Goal: Task Accomplishment & Management: Use online tool/utility

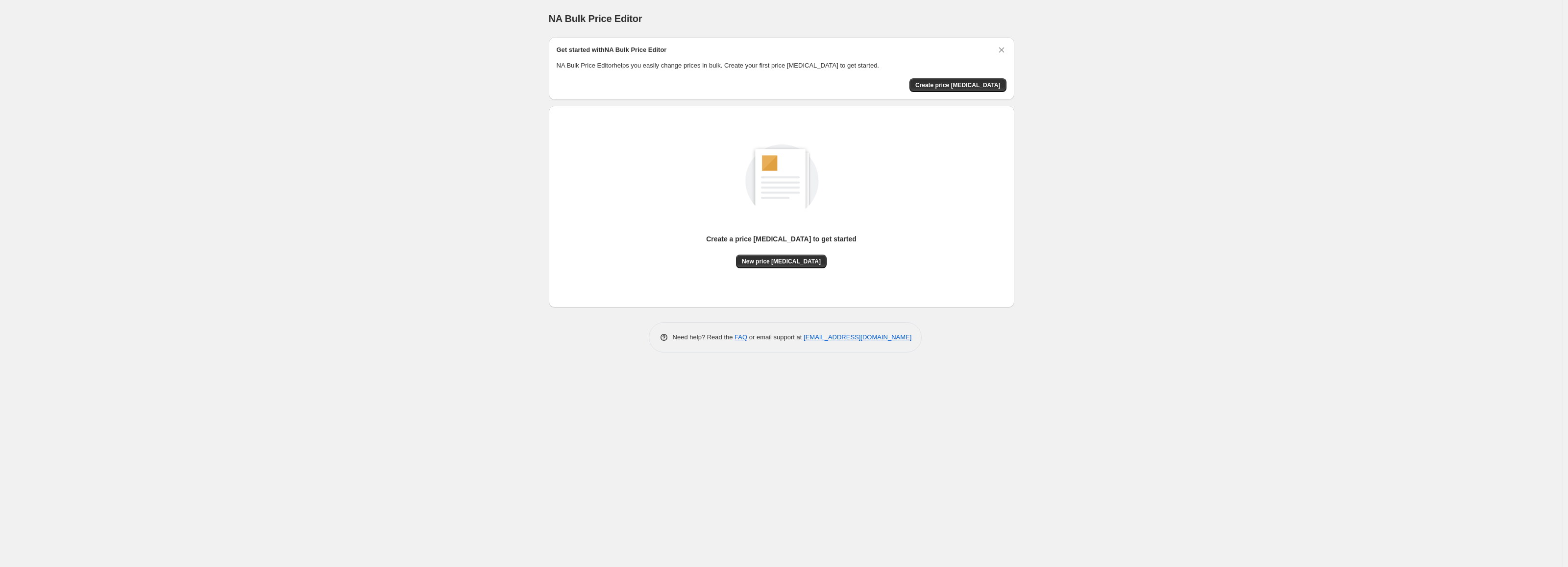
click at [802, 238] on p "Create a price [MEDICAL_DATA] to get started" at bounding box center [781, 239] width 150 height 10
click at [793, 265] on button "New price [MEDICAL_DATA]" at bounding box center [781, 262] width 90 height 14
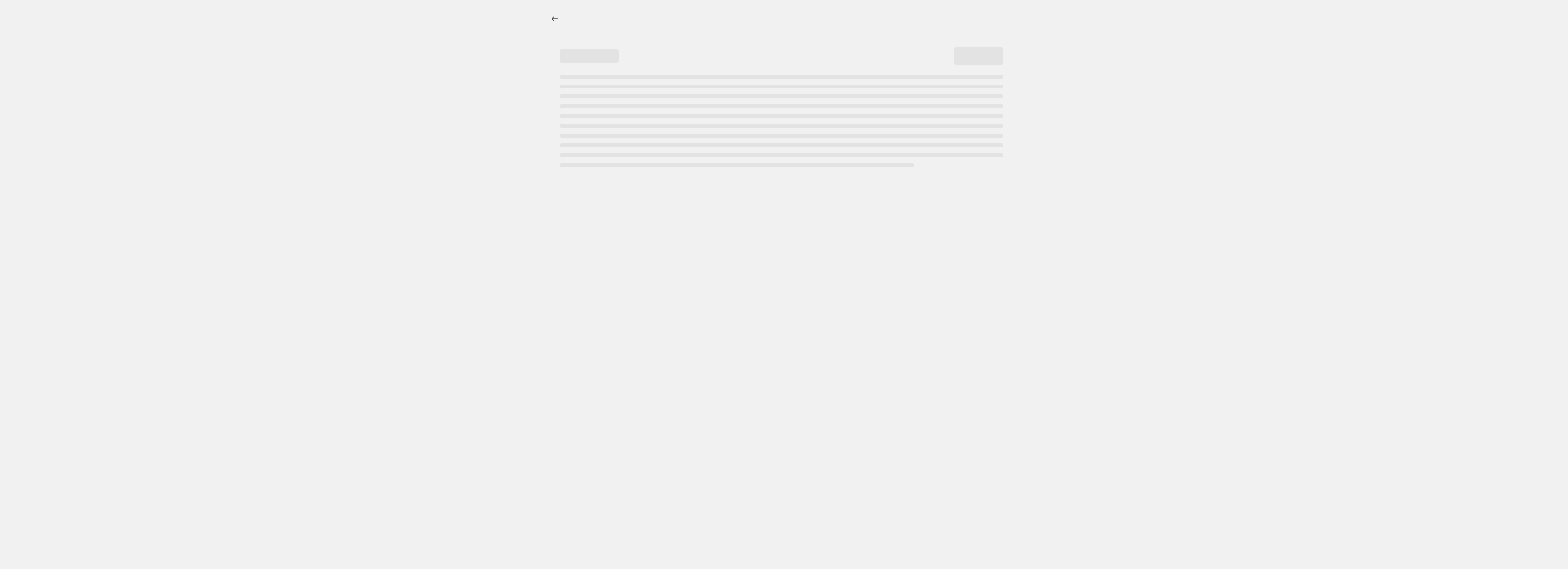
select select "percentage"
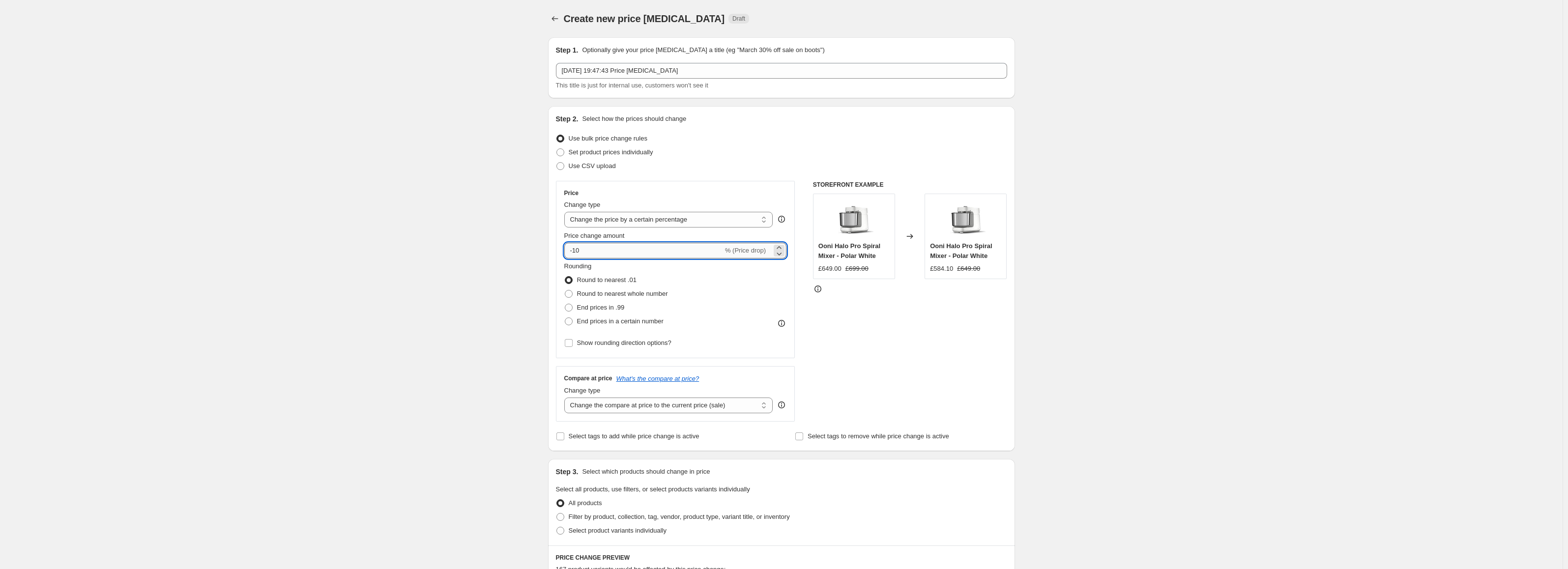
click at [615, 251] on input "-10" at bounding box center [643, 250] width 159 height 16
click at [463, 259] on div "Create new price [MEDICAL_DATA]. This page is ready Create new price [MEDICAL_D…" at bounding box center [781, 493] width 1562 height 985
click at [596, 252] on input "-18" at bounding box center [643, 250] width 159 height 16
type input "-23"
click at [469, 276] on div "Create new price [MEDICAL_DATA]. This page is ready Create new price [MEDICAL_D…" at bounding box center [781, 493] width 1562 height 985
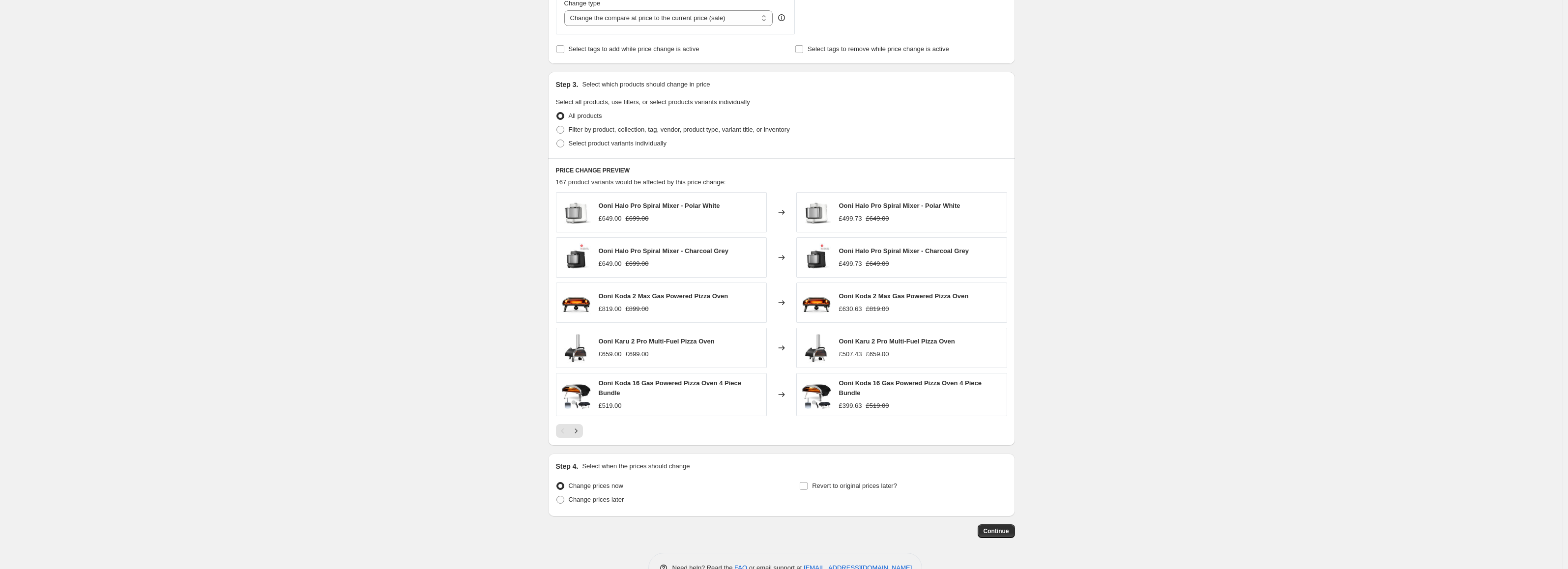
scroll to position [414, 0]
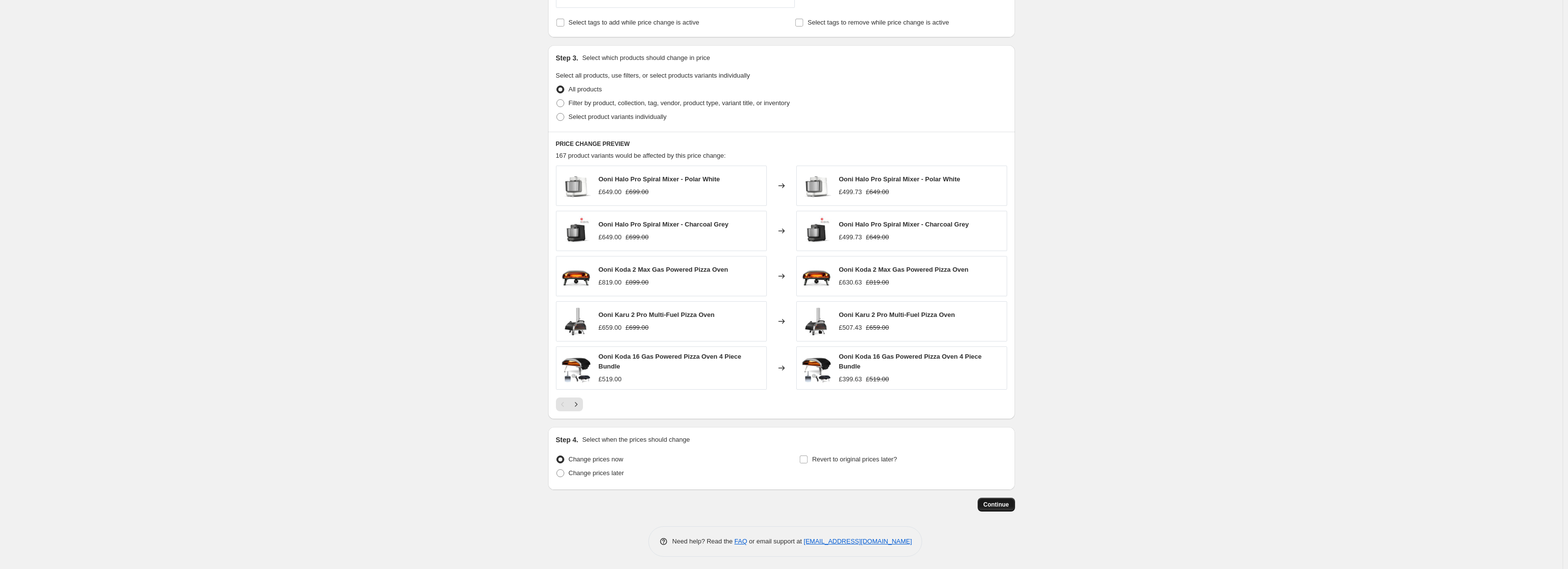
click at [993, 501] on span "Continue" at bounding box center [996, 505] width 26 height 8
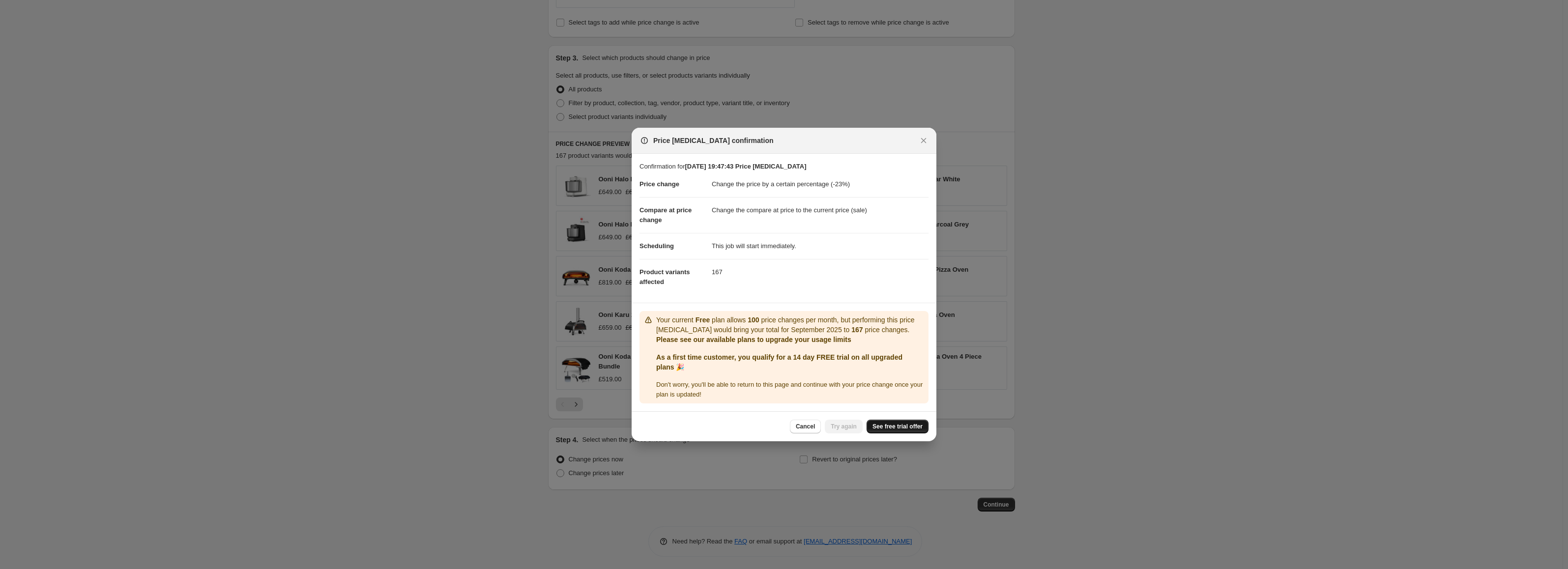
click at [888, 425] on span "See free trial offer" at bounding box center [897, 426] width 50 height 8
click at [844, 424] on span "Try again" at bounding box center [843, 426] width 26 height 8
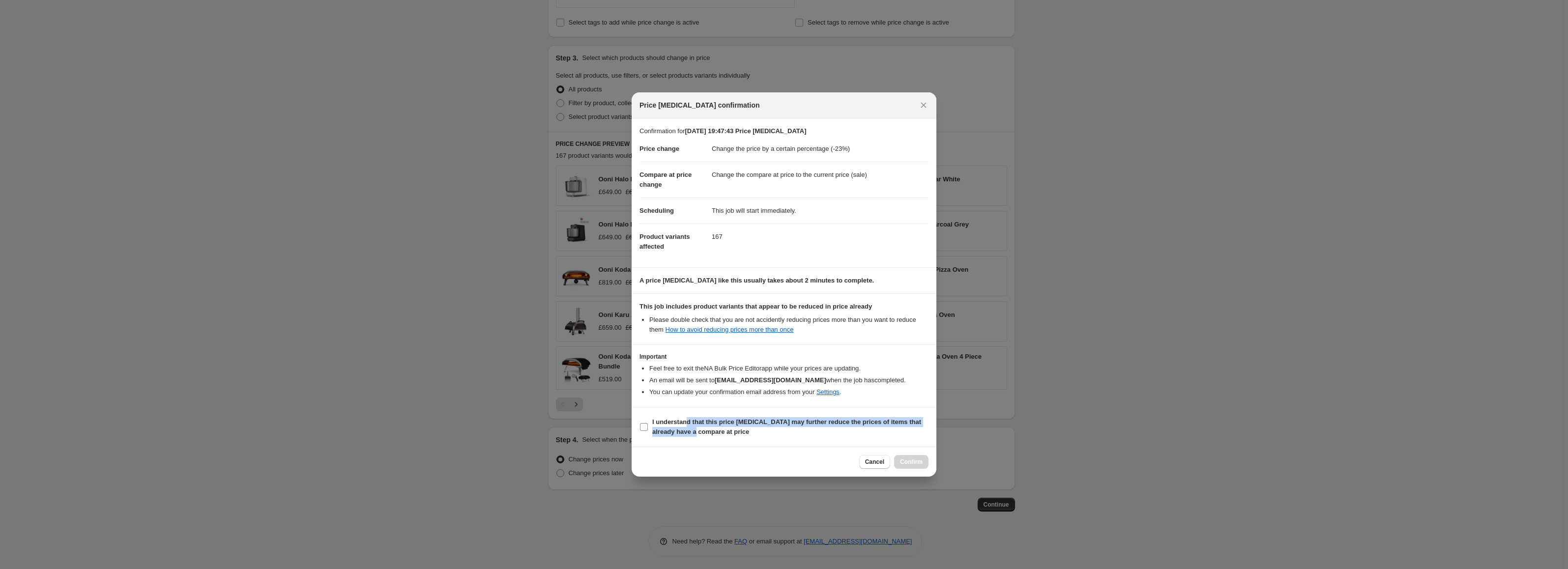
click at [686, 428] on span "I understand that this price [MEDICAL_DATA] may further reduce the prices of it…" at bounding box center [790, 426] width 276 height 19
click at [743, 427] on span "I understand that this price [MEDICAL_DATA] may further reduce the prices of it…" at bounding box center [790, 426] width 276 height 19
click at [648, 427] on input "I understand that this price [MEDICAL_DATA] may further reduce the prices of it…" at bounding box center [643, 427] width 8 height 8
checkbox input "true"
click at [900, 456] on button "Confirm" at bounding box center [911, 462] width 34 height 14
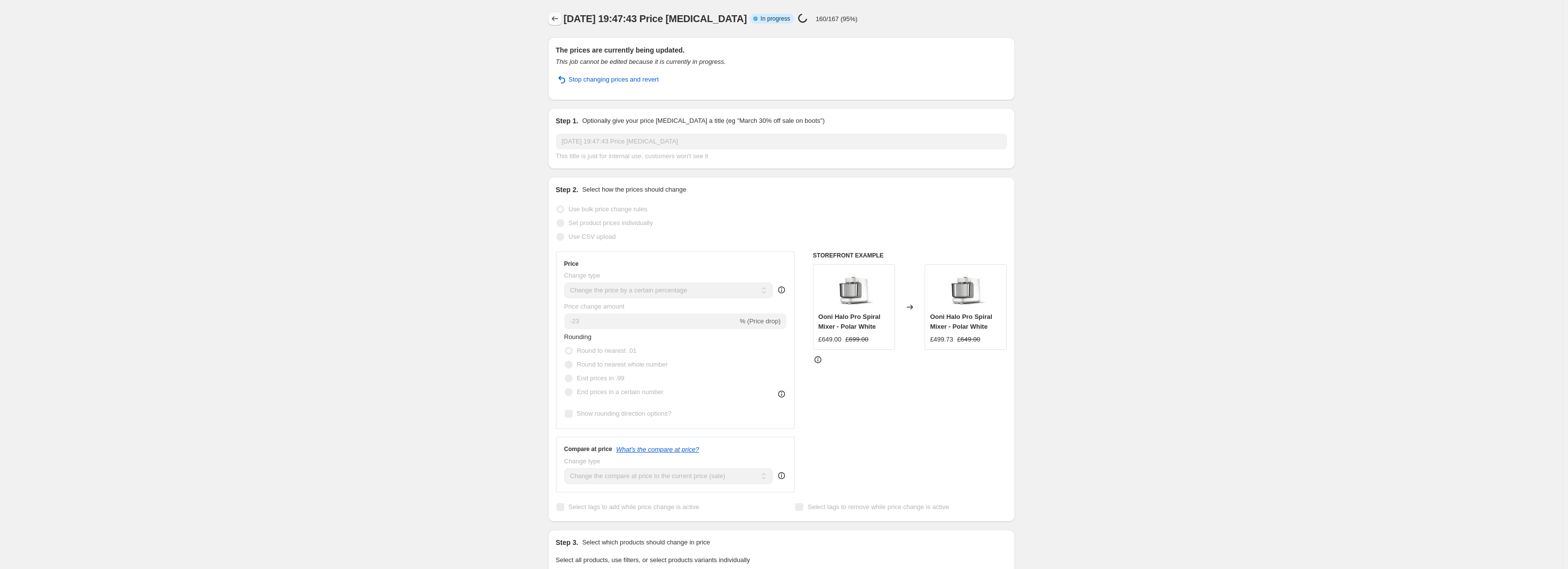
click at [555, 20] on icon "Price change jobs" at bounding box center [555, 19] width 6 height 5
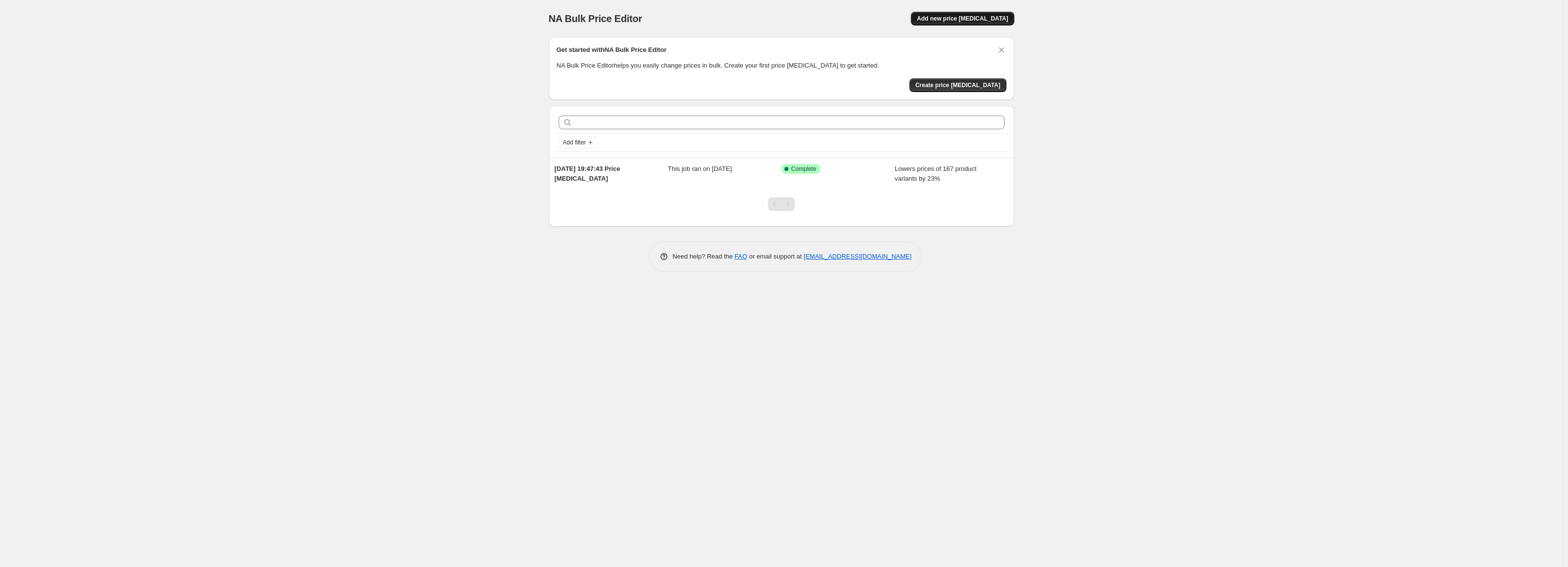
click at [958, 20] on span "Add new price [MEDICAL_DATA]" at bounding box center [963, 19] width 91 height 8
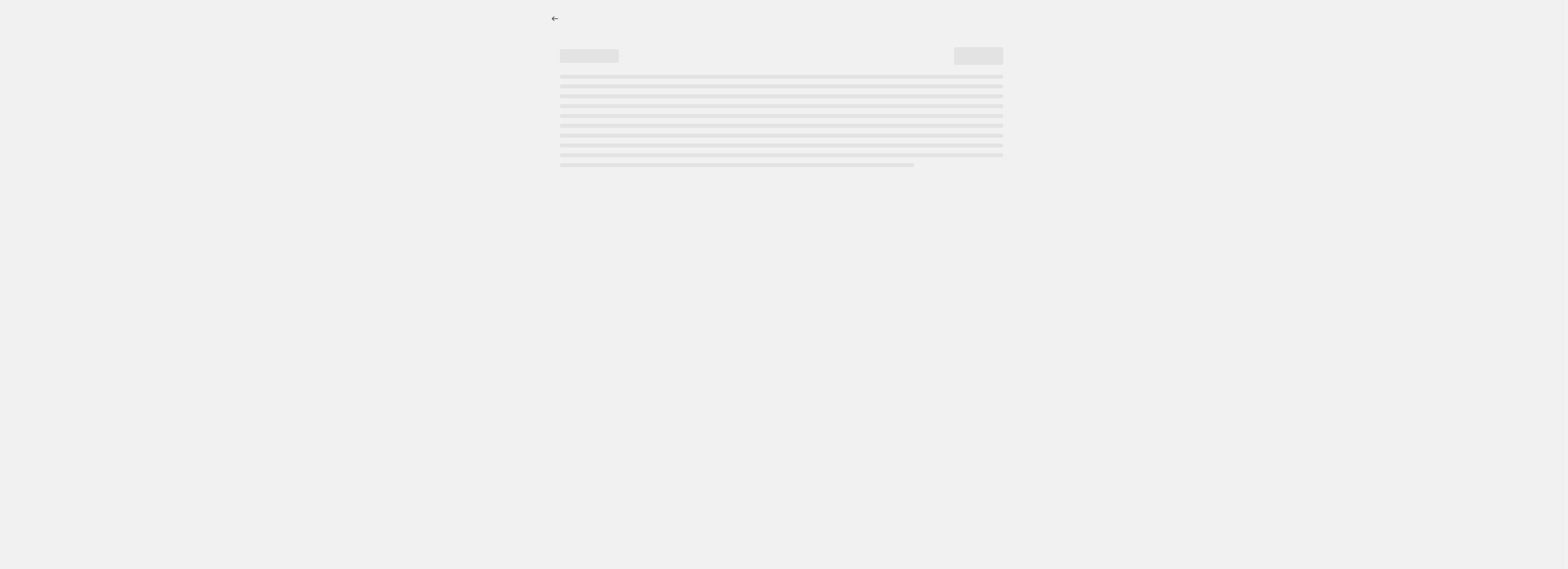
select select "percentage"
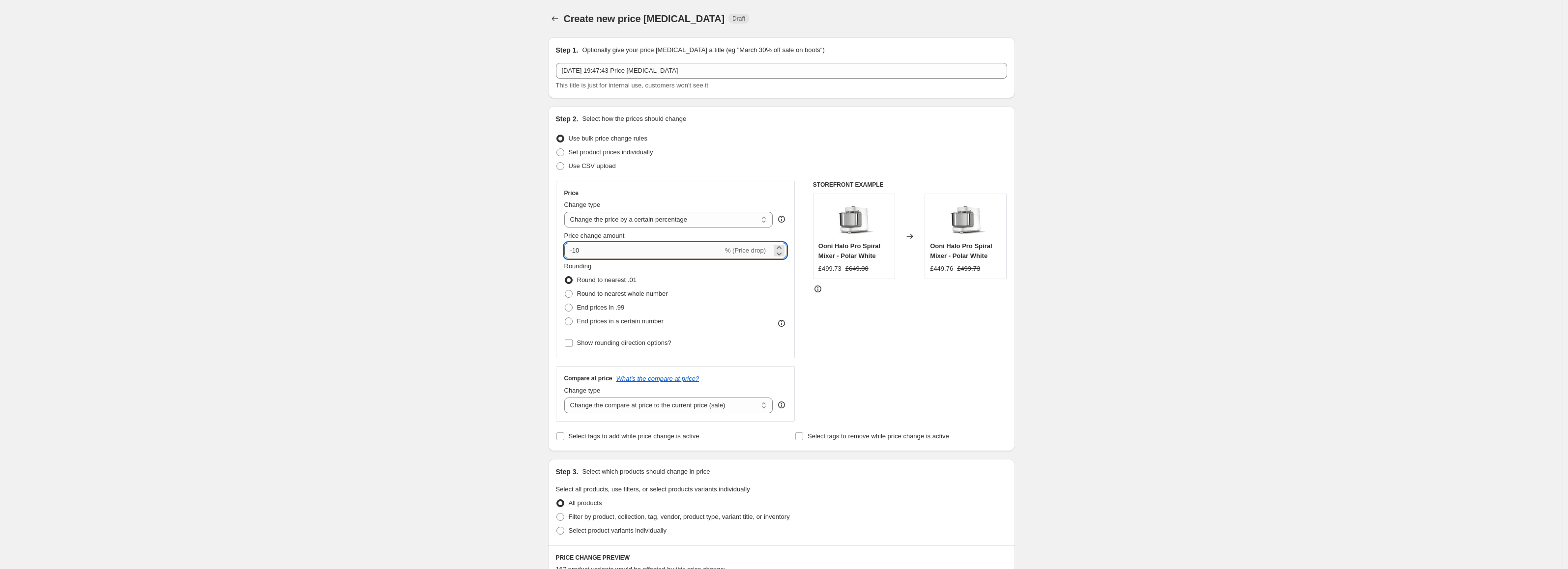
click at [596, 251] on input "-10" at bounding box center [643, 250] width 159 height 16
type input "-19"
click at [481, 272] on div "Create new price [MEDICAL_DATA]. This page is ready Create new price [MEDICAL_D…" at bounding box center [781, 493] width 1562 height 985
drag, startPoint x: 598, startPoint y: 310, endPoint x: 606, endPoint y: 322, distance: 14.4
click at [598, 310] on span "End prices in .99" at bounding box center [601, 308] width 48 height 8
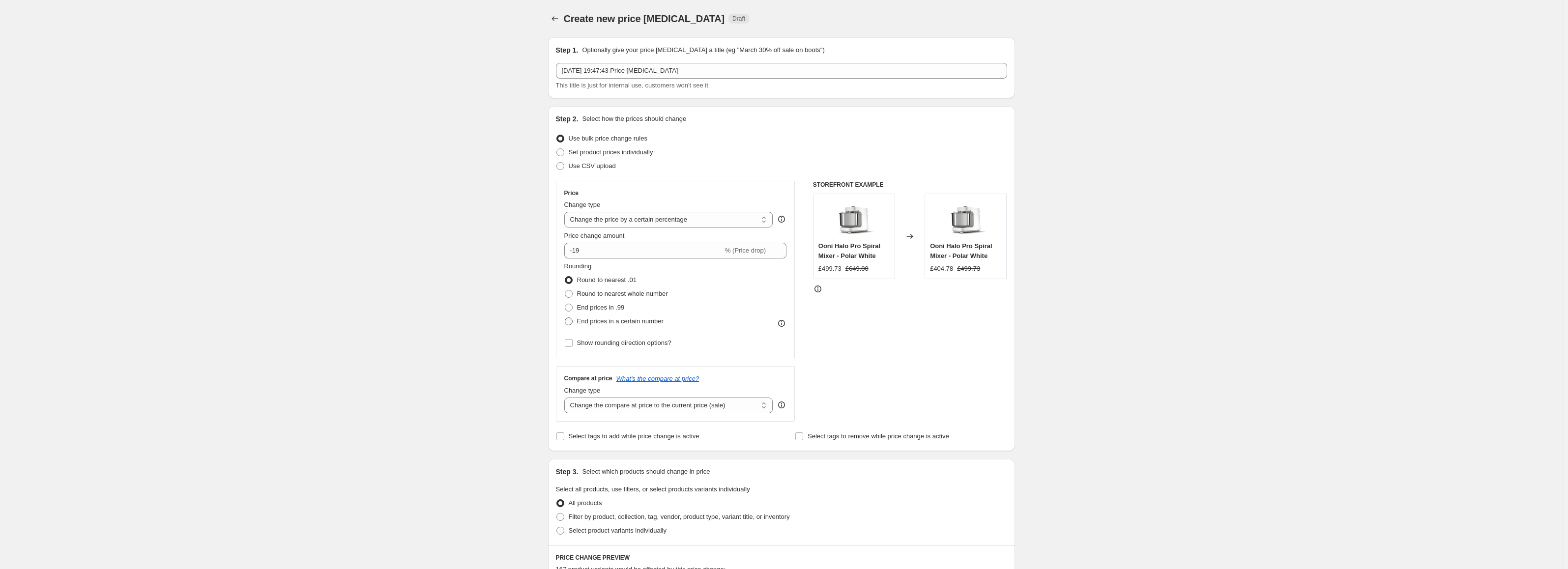
click at [565, 305] on input "End prices in .99" at bounding box center [565, 304] width 1 height 1
radio input "true"
click at [610, 316] on label "End prices in a certain number" at bounding box center [613, 321] width 99 height 14
click at [565, 318] on input "End prices in a certain number" at bounding box center [565, 318] width 1 height 1
radio input "true"
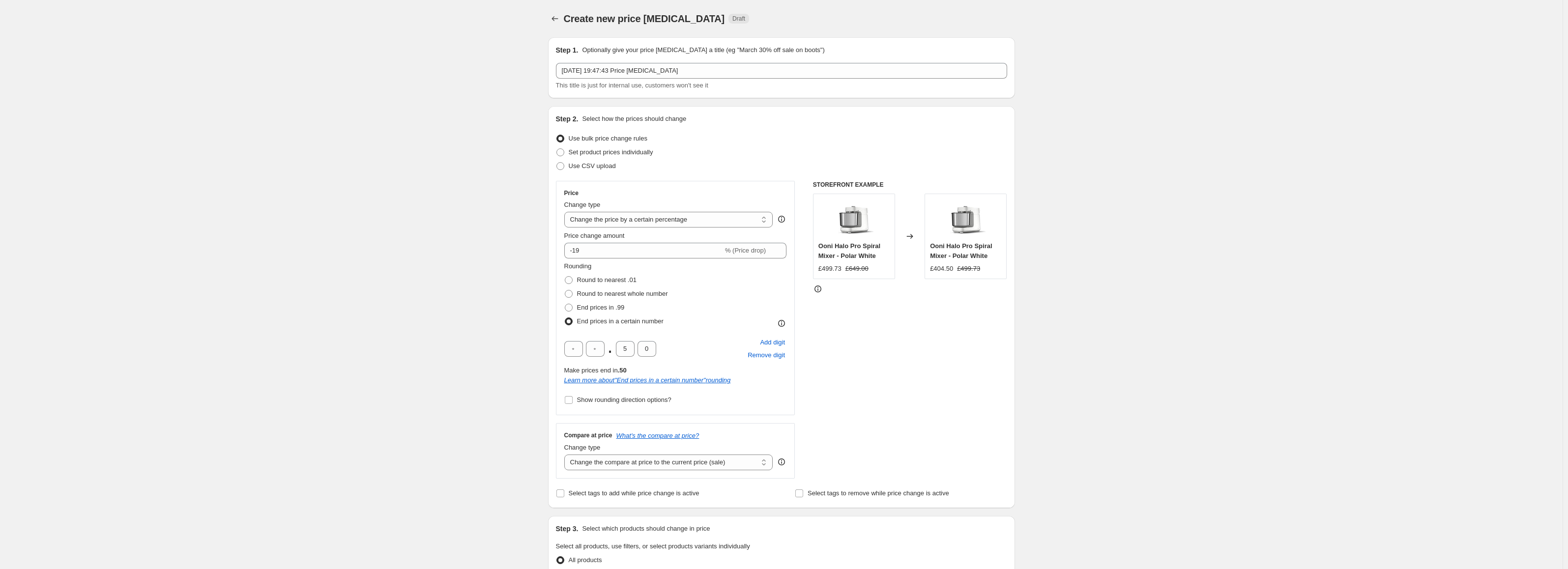
click at [627, 340] on div ". 5 0 Add digit Remove digit" at bounding box center [675, 349] width 223 height 26
click at [628, 347] on input "5" at bounding box center [625, 349] width 19 height 16
type input "4"
click at [648, 345] on input "0" at bounding box center [647, 349] width 19 height 16
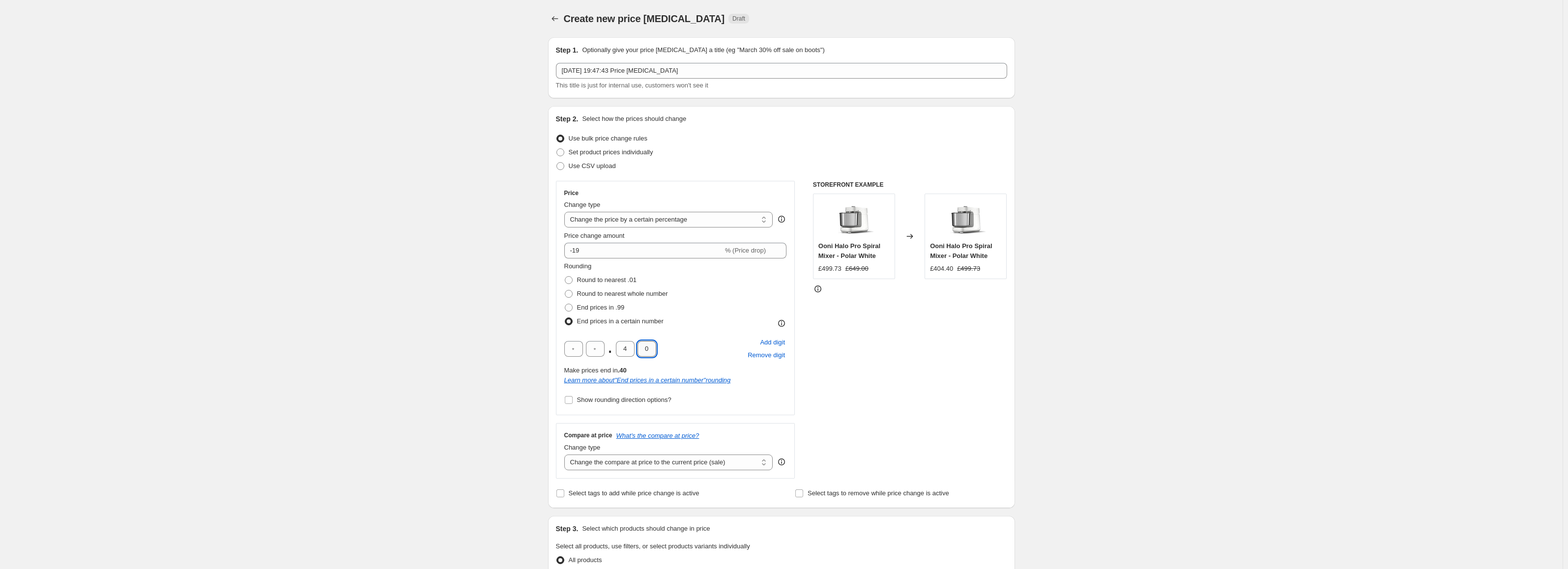
click at [648, 345] on input "0" at bounding box center [647, 349] width 19 height 16
type input "9"
click at [514, 336] on div "Create new price [MEDICAL_DATA]. This page is ready Create new price [MEDICAL_D…" at bounding box center [781, 521] width 1562 height 1042
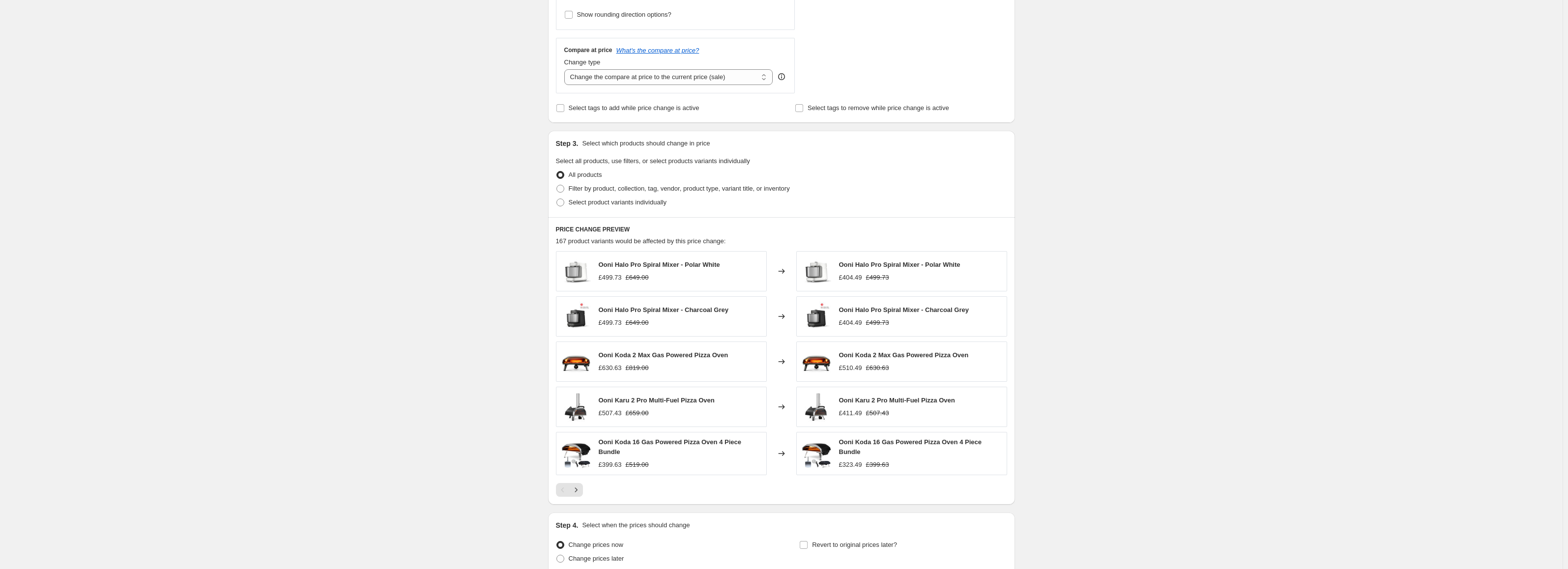
scroll to position [471, 0]
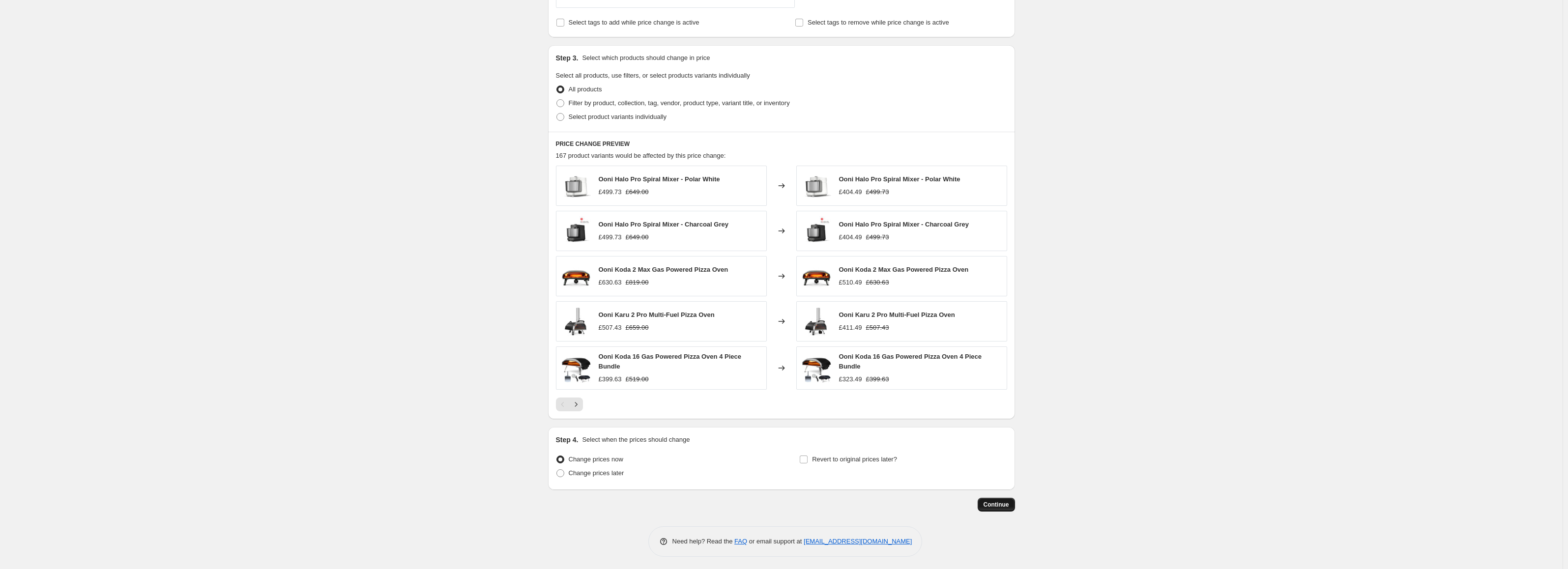
click at [1002, 501] on span "Continue" at bounding box center [996, 505] width 26 height 8
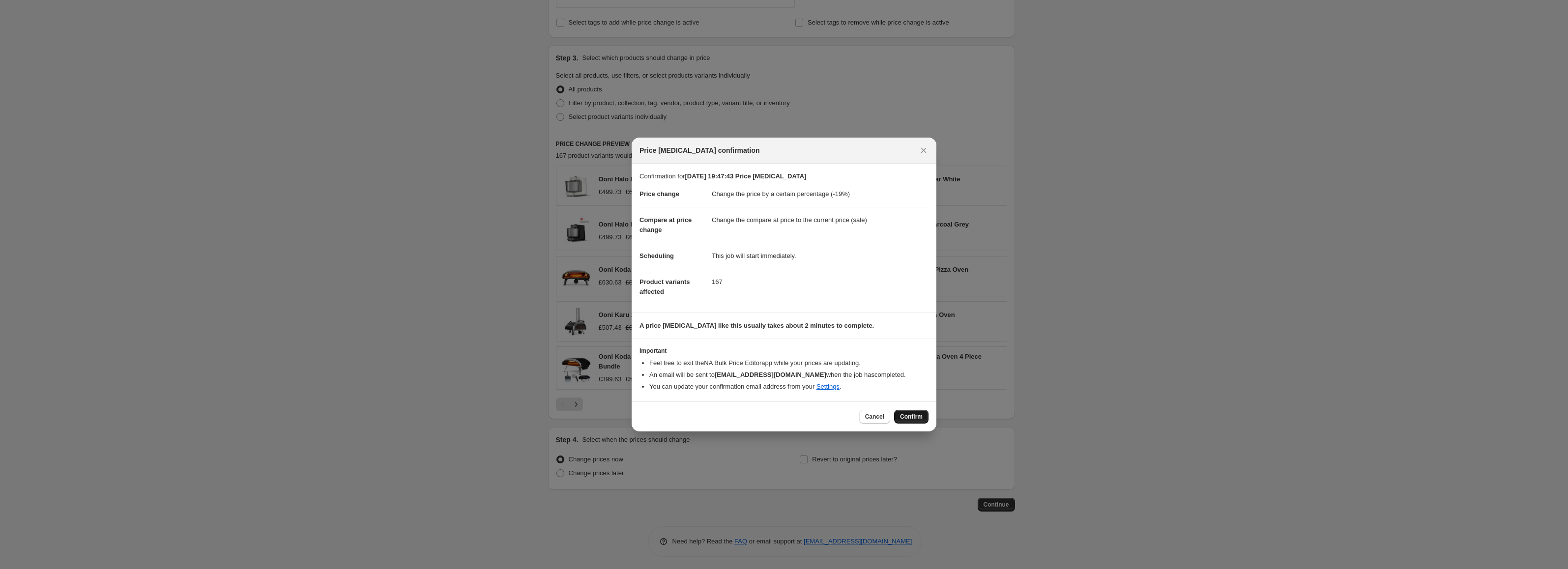
click at [904, 413] on span "Confirm" at bounding box center [911, 416] width 23 height 8
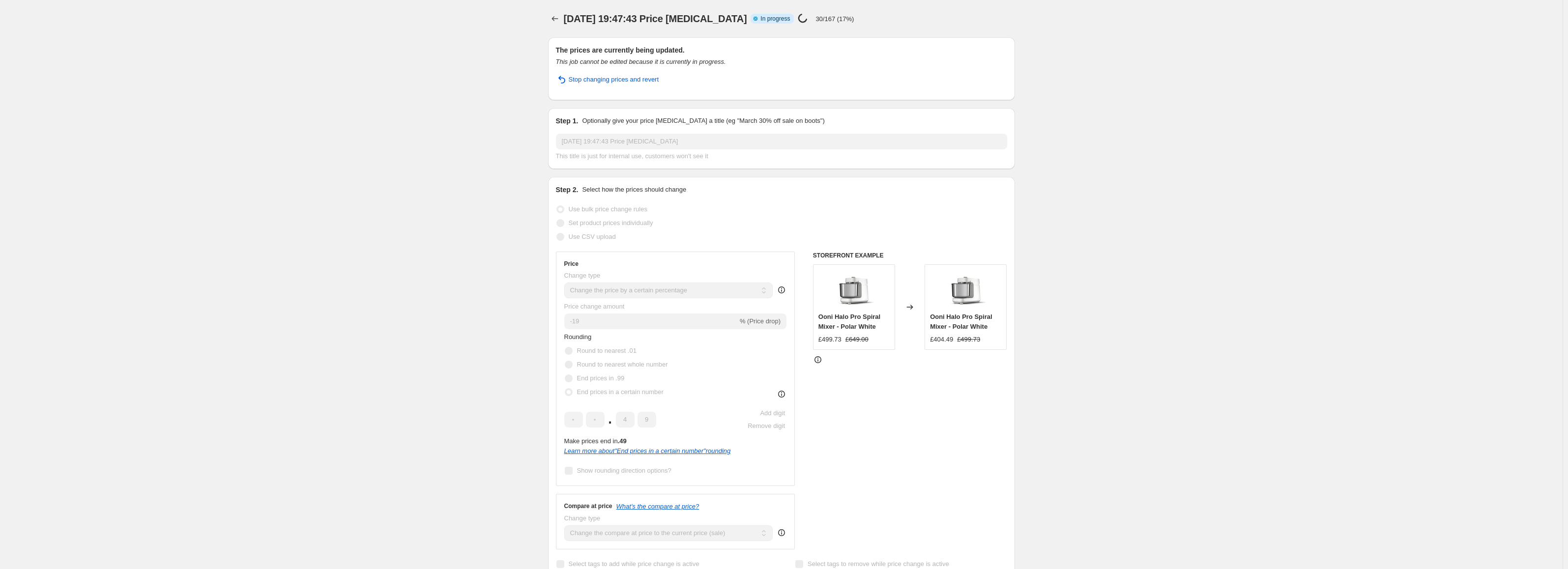
scroll to position [496, 0]
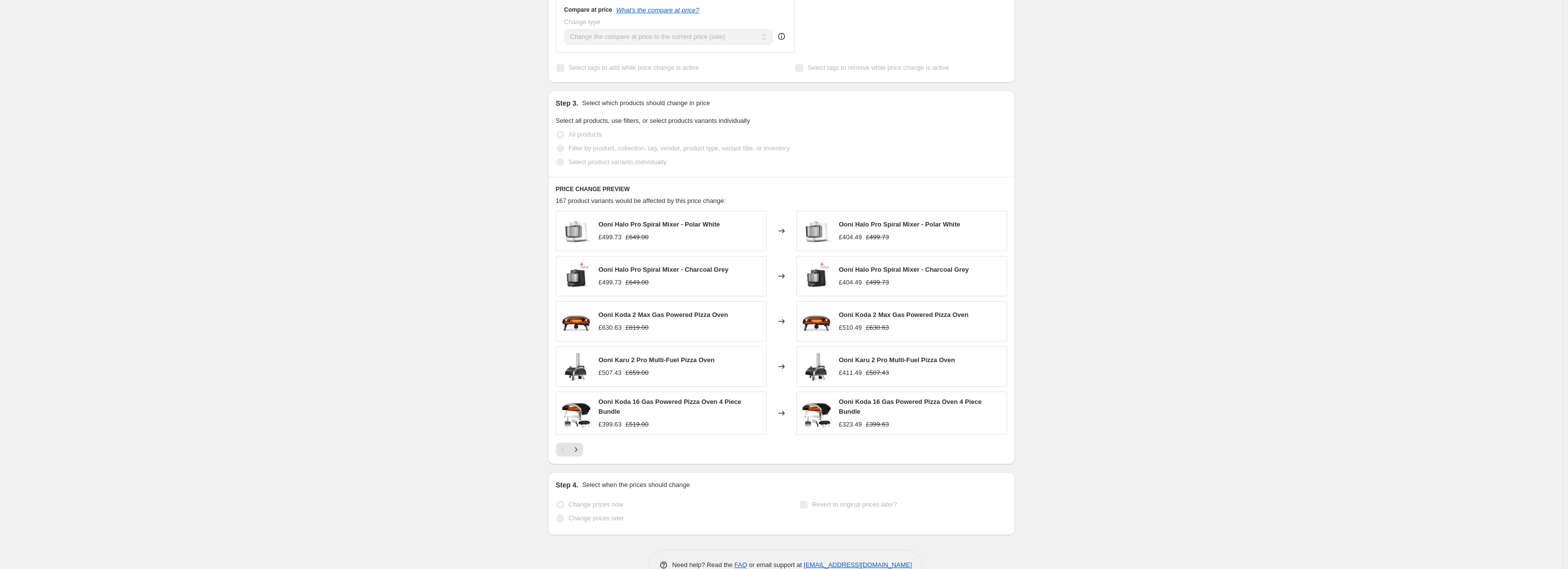
select select "percentage"
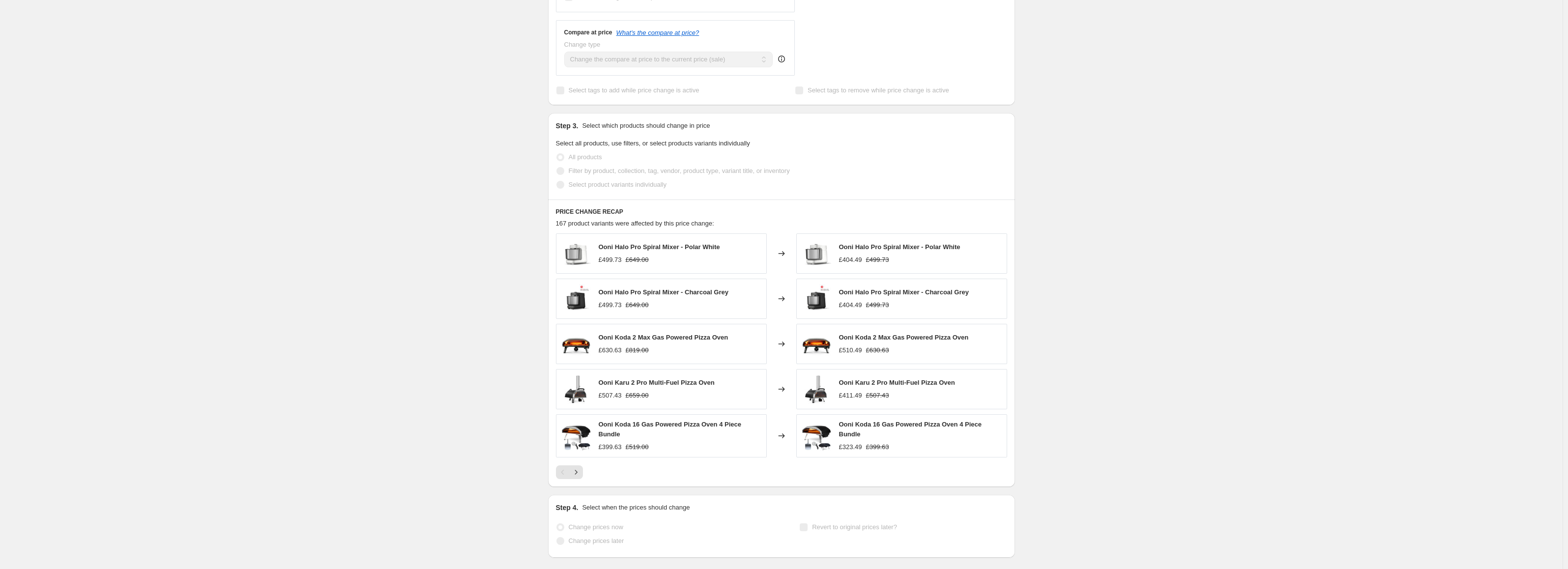
scroll to position [0, 0]
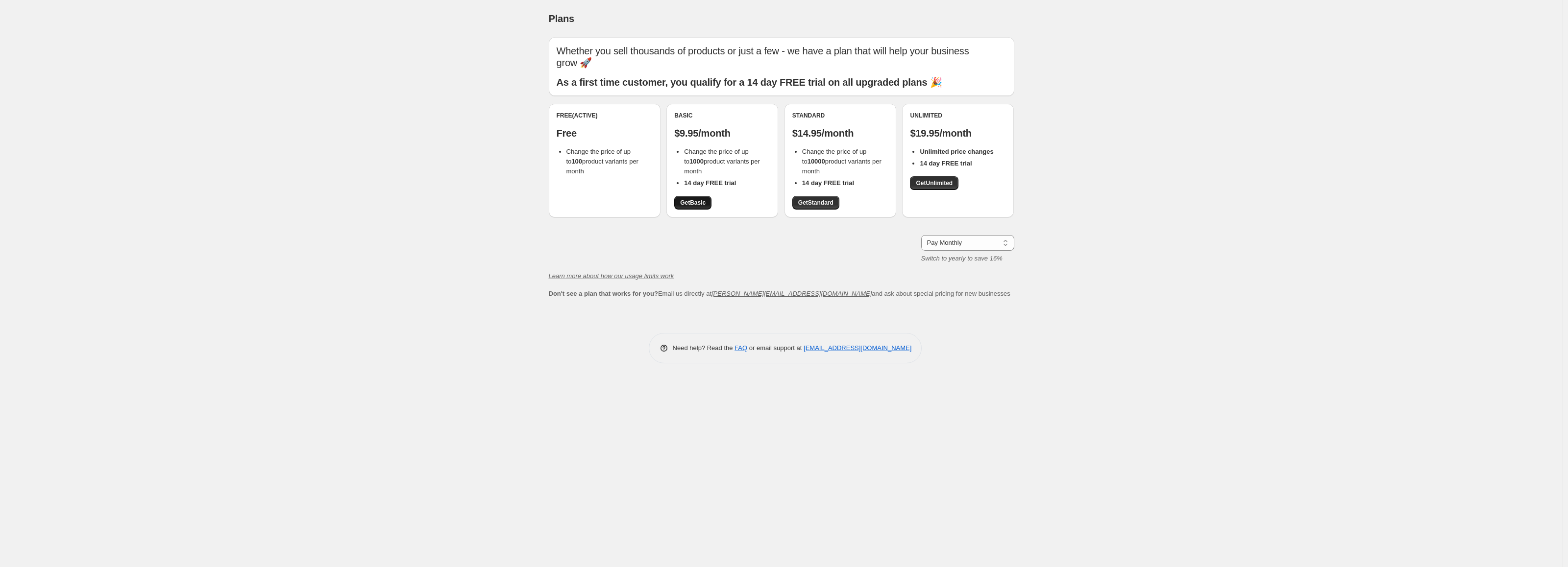
click at [686, 199] on link "Get Basic" at bounding box center [693, 202] width 37 height 14
